Goal: Information Seeking & Learning: Learn about a topic

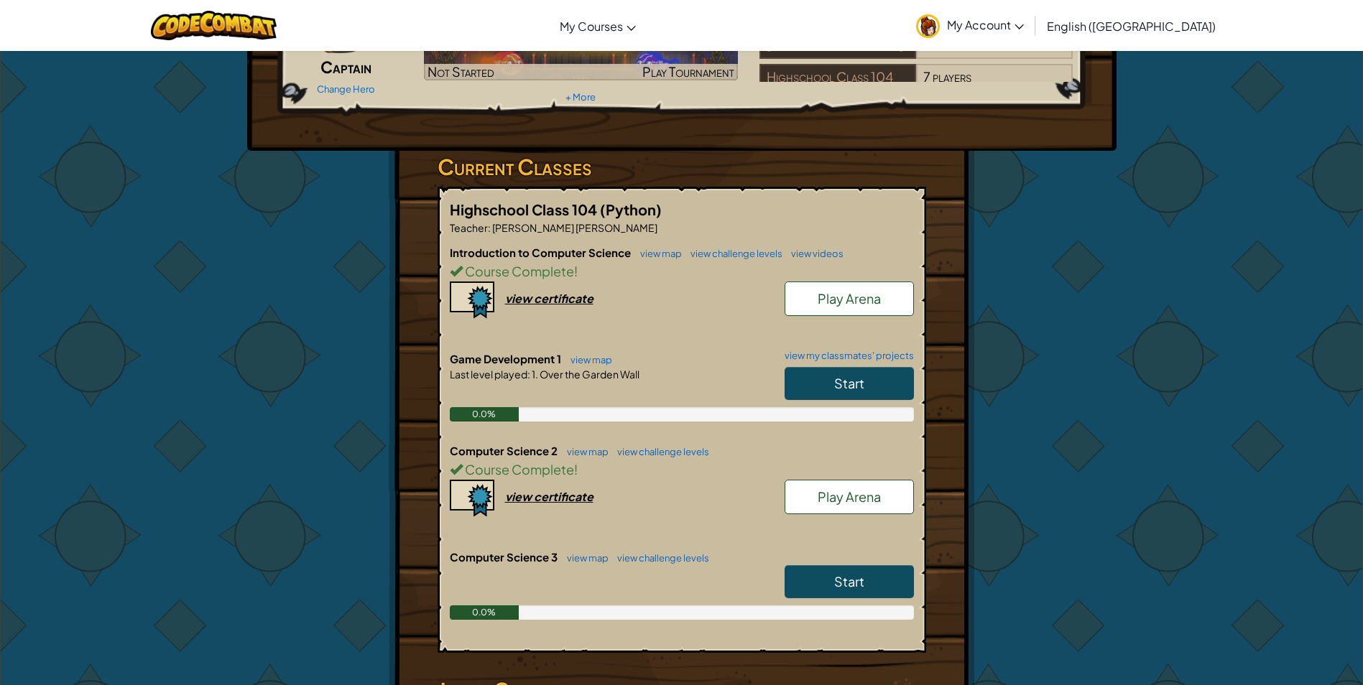
scroll to position [215, 0]
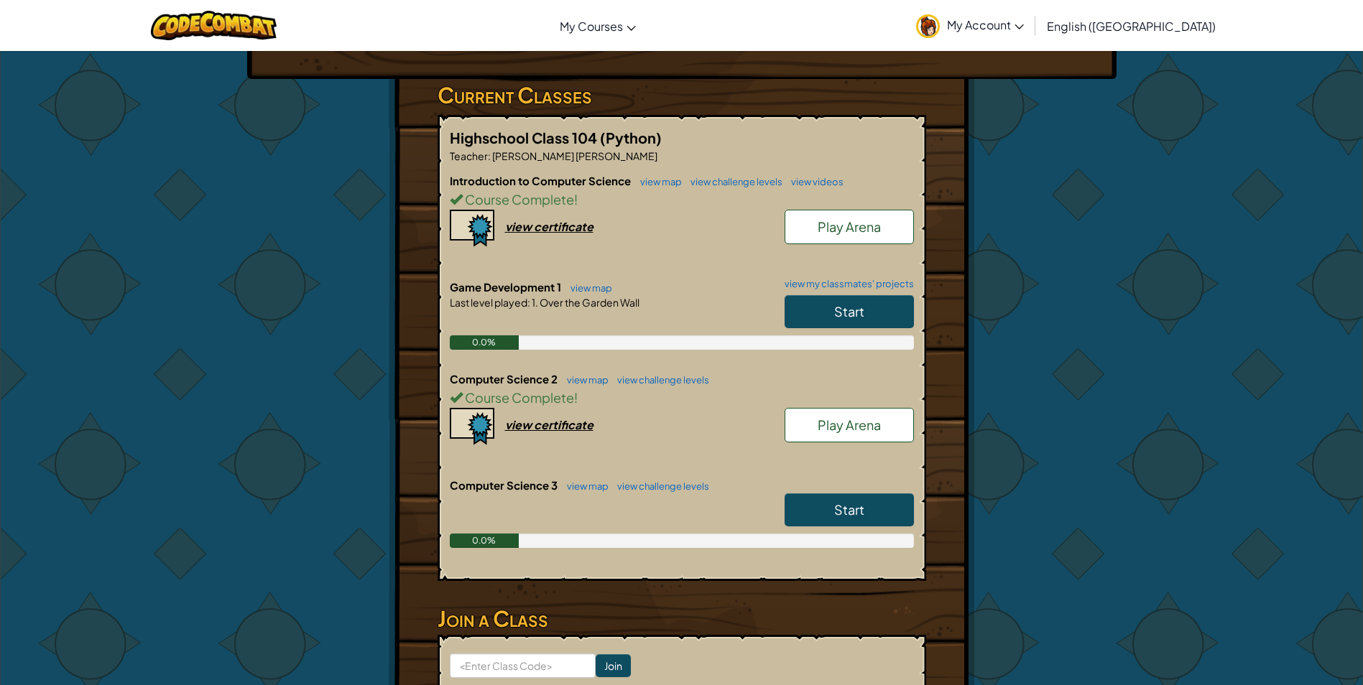
click at [851, 496] on link "Start" at bounding box center [848, 509] width 129 height 33
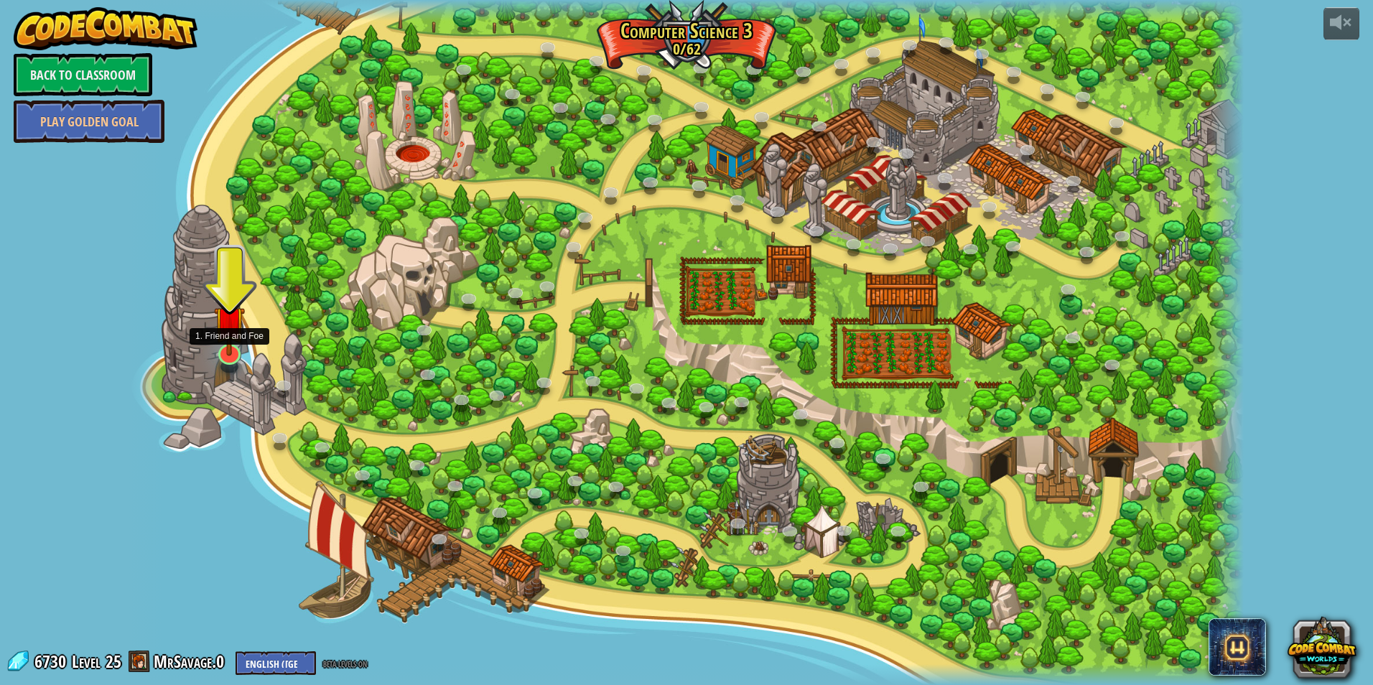
click at [223, 356] on img at bounding box center [229, 322] width 31 height 70
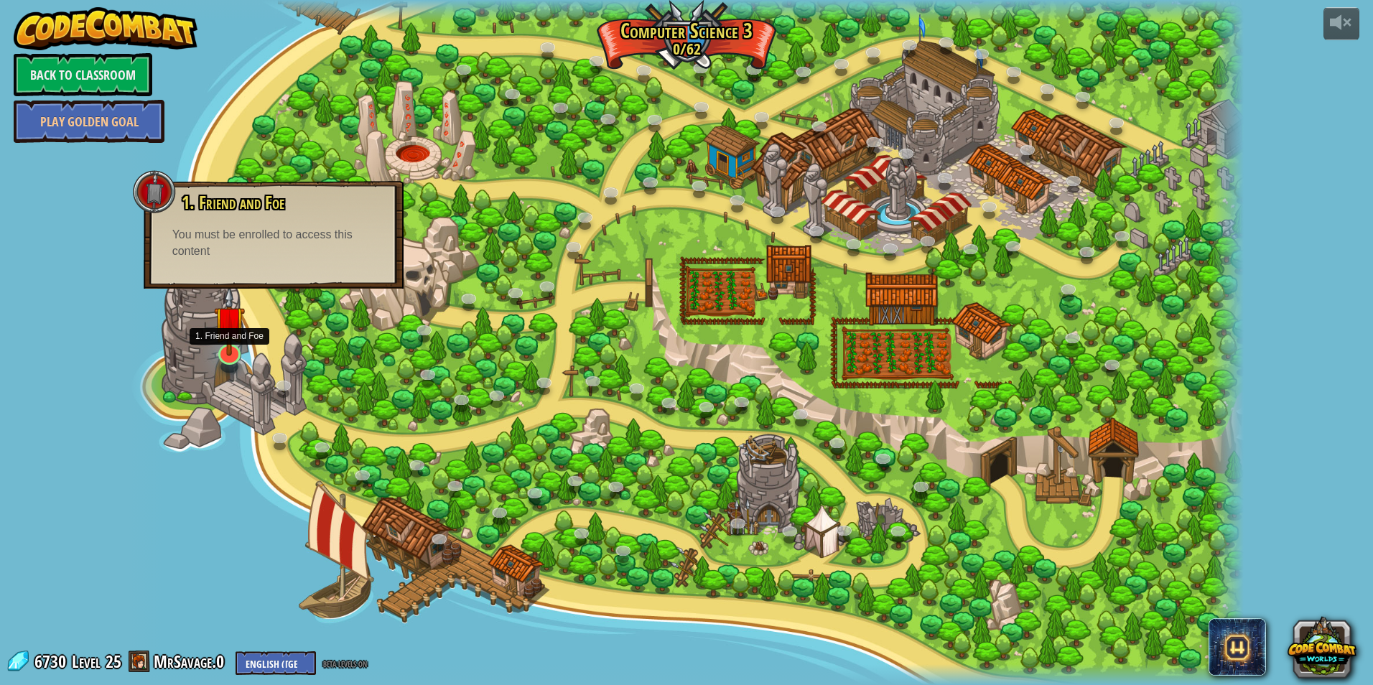
click at [232, 353] on img at bounding box center [229, 322] width 31 height 70
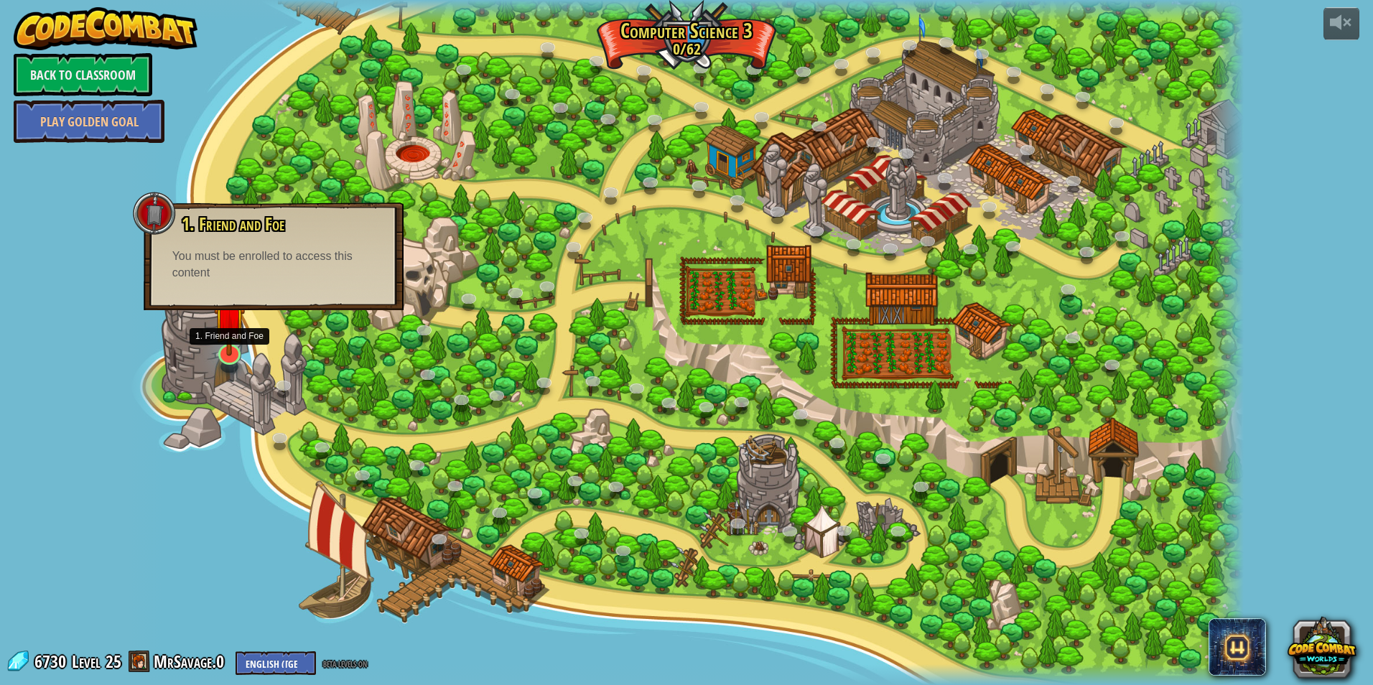
click at [232, 353] on img at bounding box center [229, 322] width 31 height 70
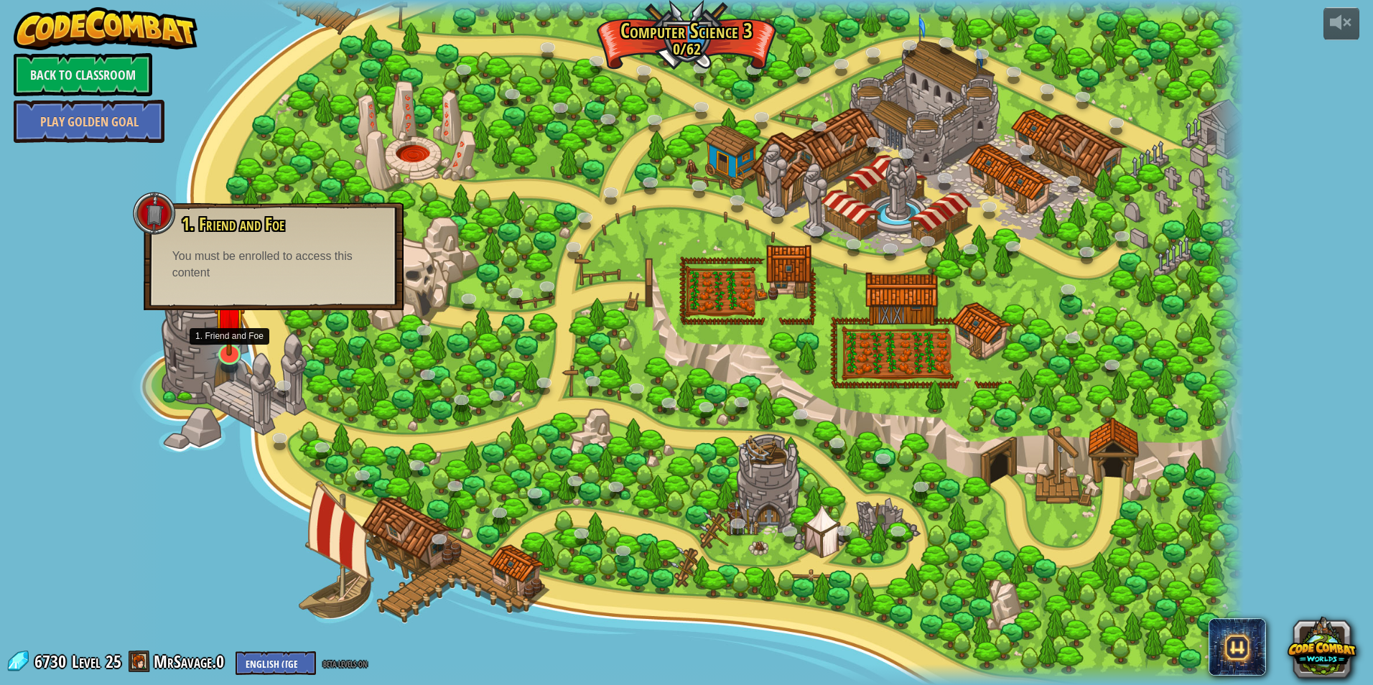
click at [232, 353] on img at bounding box center [229, 322] width 31 height 70
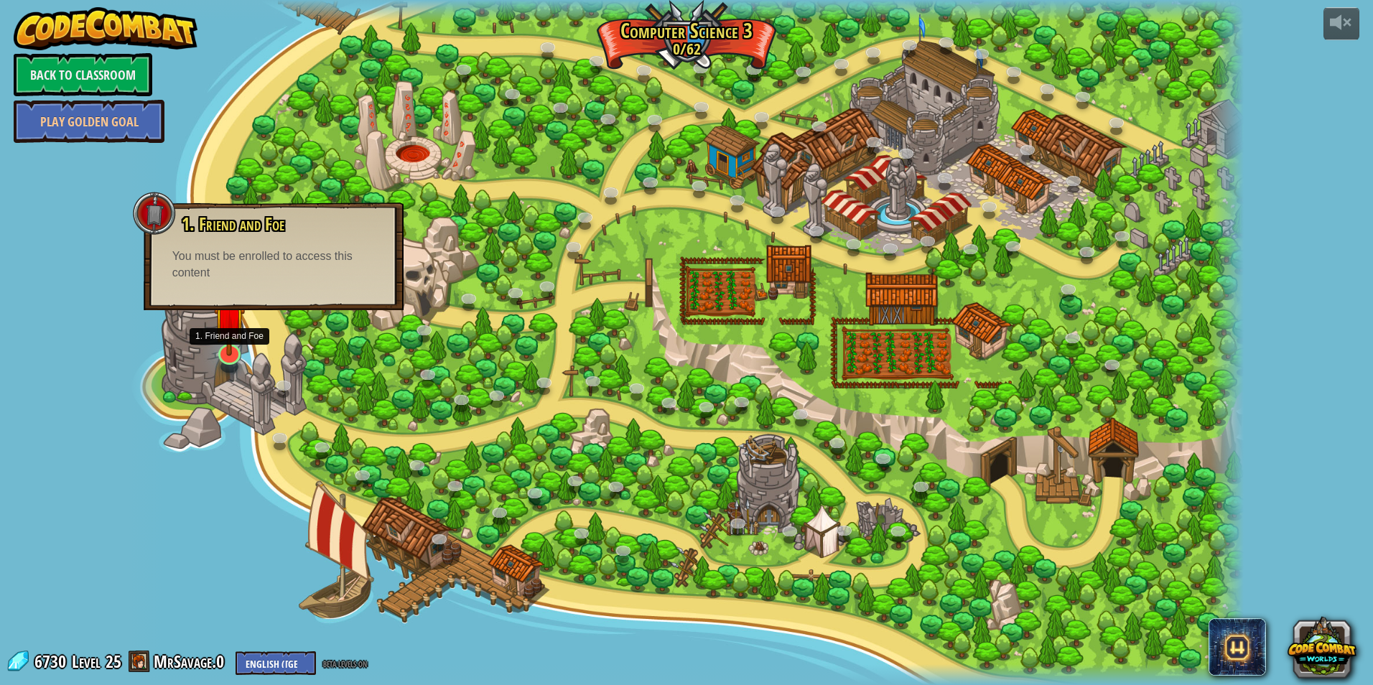
click at [232, 353] on img at bounding box center [229, 322] width 31 height 70
click at [232, 352] on img at bounding box center [229, 322] width 31 height 70
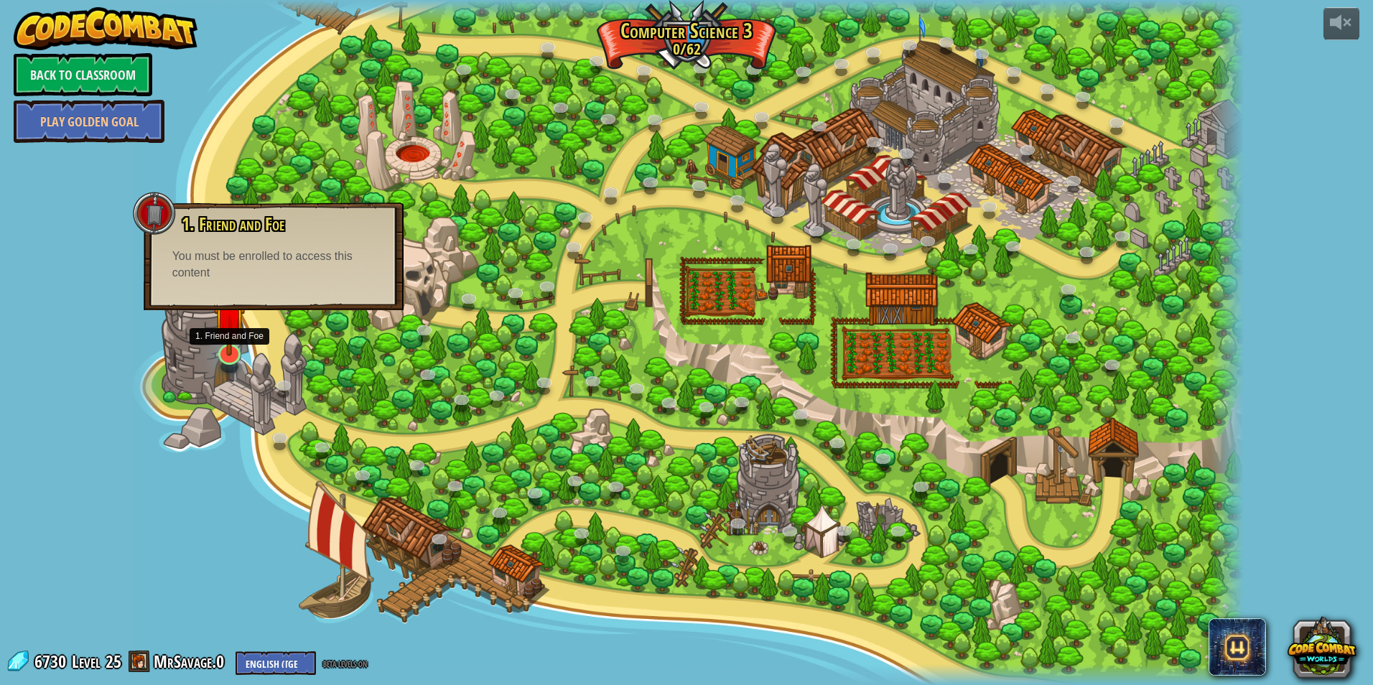
click at [232, 351] on img at bounding box center [229, 322] width 31 height 70
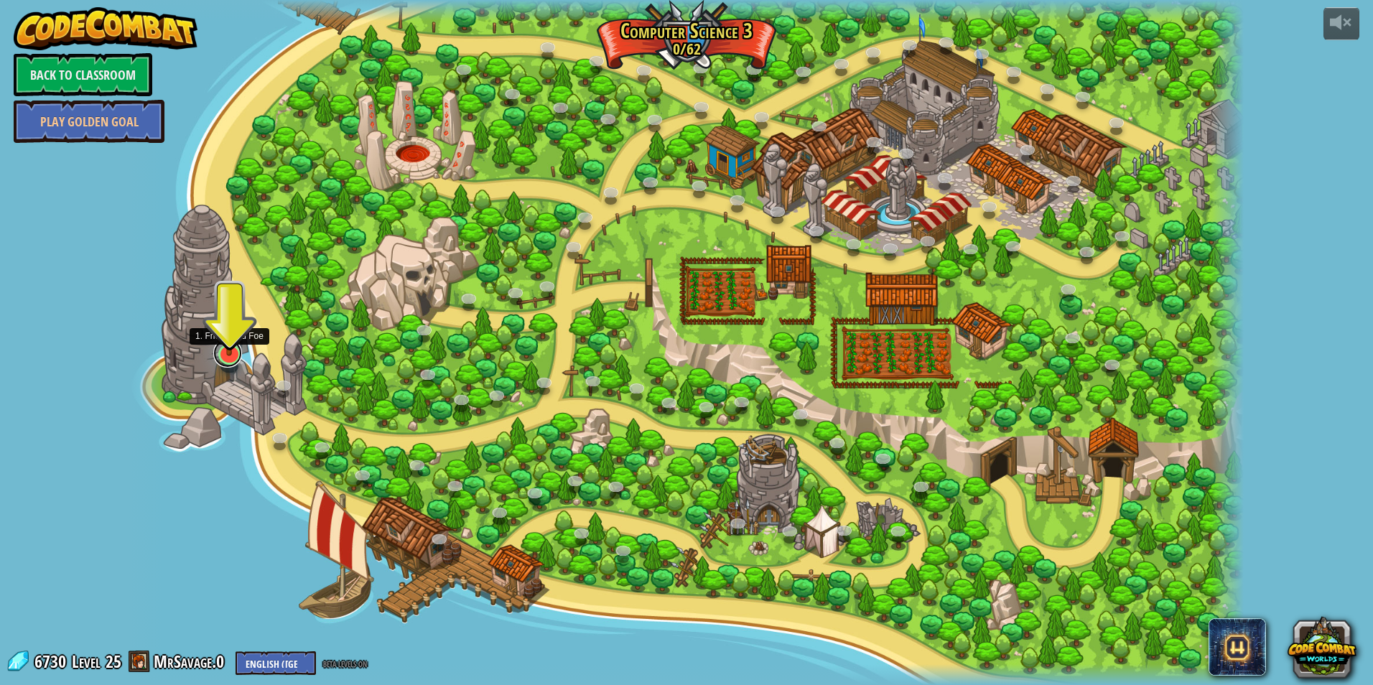
click at [229, 364] on link at bounding box center [227, 353] width 29 height 29
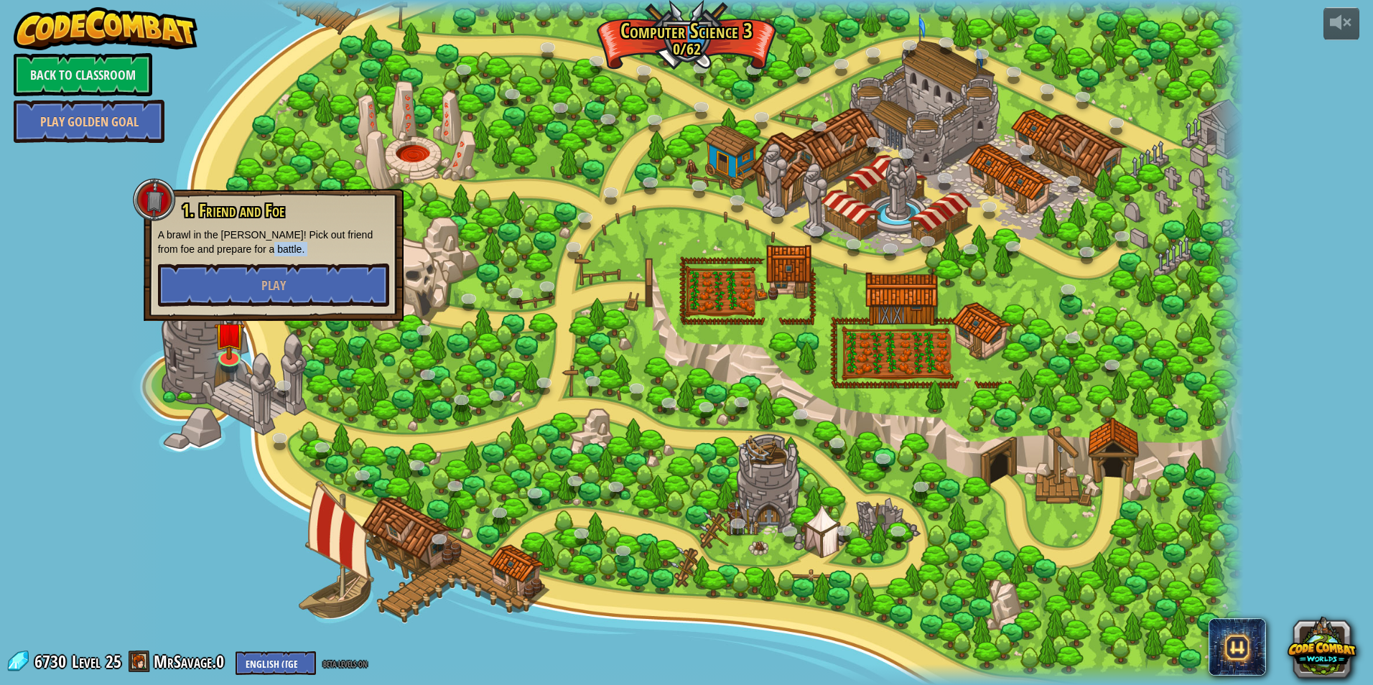
click at [254, 259] on div "1. Friend and Foe A brawl in the [PERSON_NAME]! Pick out friend from foe and pr…" at bounding box center [273, 254] width 231 height 106
drag, startPoint x: 254, startPoint y: 259, endPoint x: 251, endPoint y: 267, distance: 8.2
click at [251, 267] on button "Play" at bounding box center [273, 285] width 231 height 43
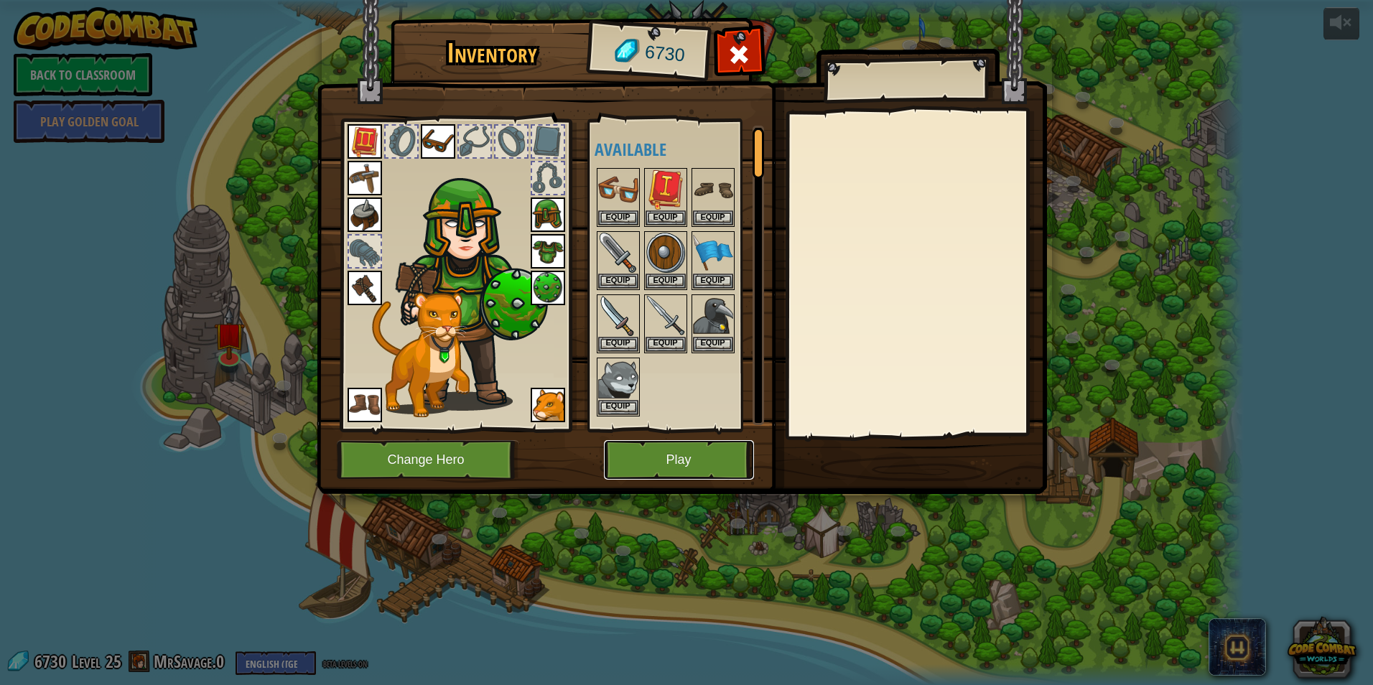
click at [694, 447] on button "Play" at bounding box center [679, 460] width 150 height 40
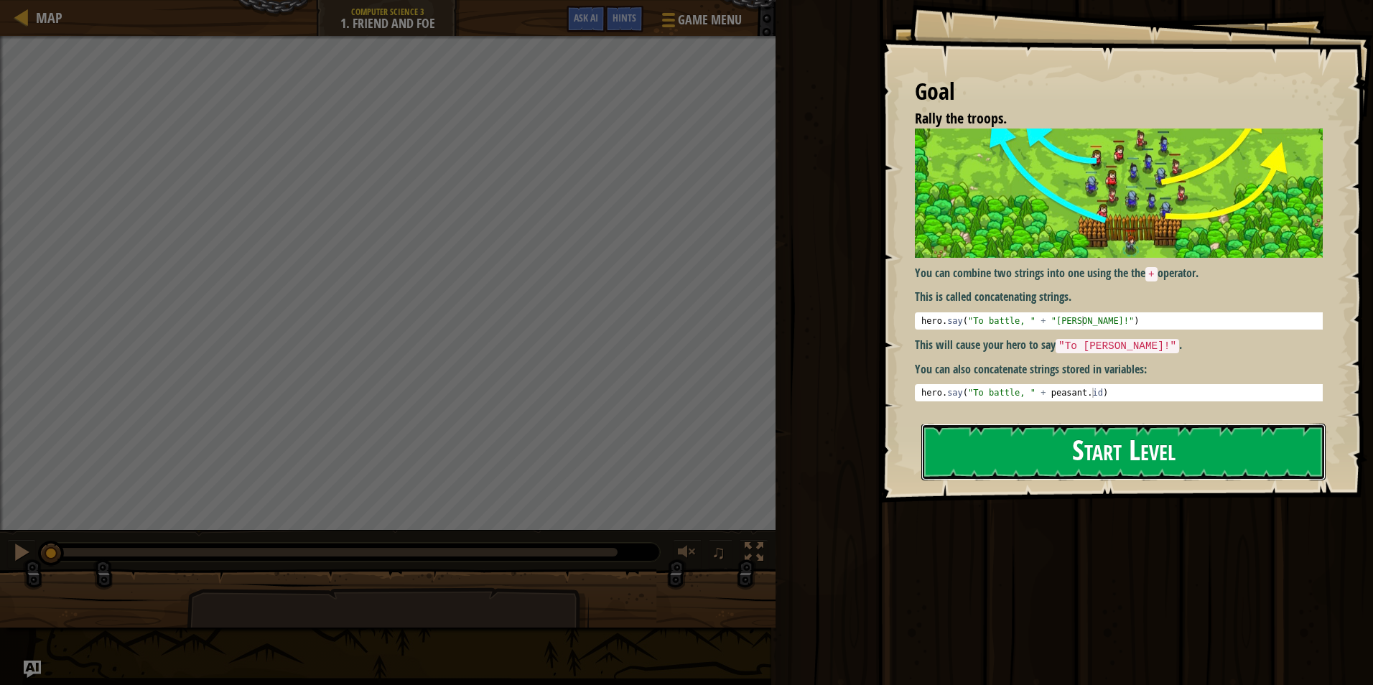
click at [1093, 448] on button "Start Level" at bounding box center [1124, 452] width 404 height 57
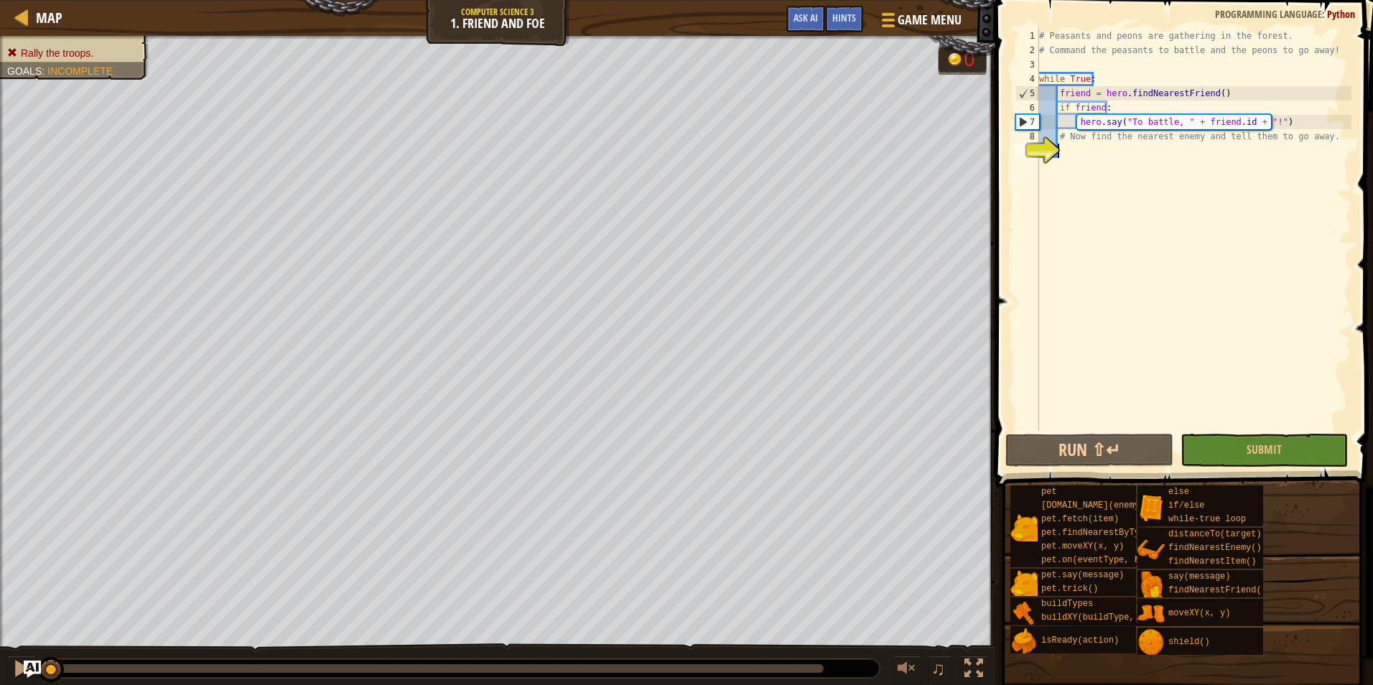
click at [1080, 157] on div "# Peasants and peons are gathering in the forest. # Command the peasants to bat…" at bounding box center [1193, 244] width 315 height 431
